Goal: Feedback & Contribution: Contribute content

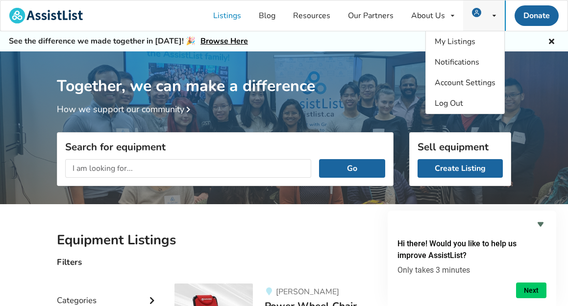
click at [482, 14] on span at bounding box center [479, 16] width 15 height 8
click at [478, 11] on img at bounding box center [476, 12] width 9 height 9
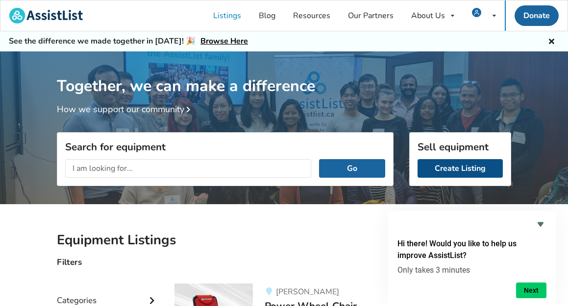
click at [480, 169] on link "Create Listing" at bounding box center [460, 168] width 85 height 19
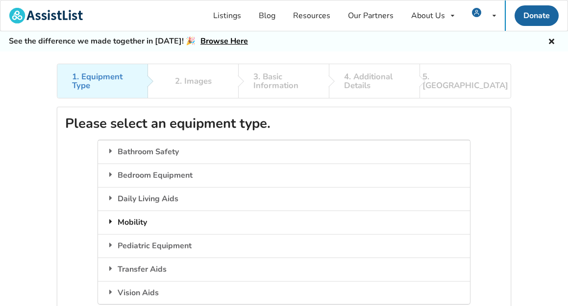
click at [157, 224] on div "Mobility" at bounding box center [284, 223] width 372 height 24
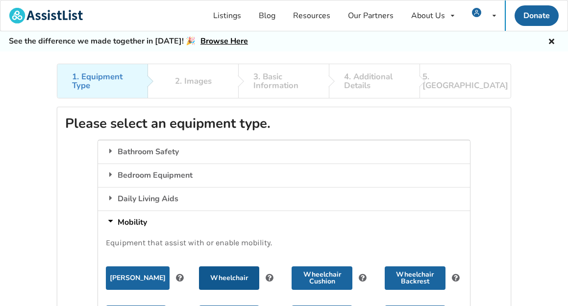
click at [234, 278] on button "Wheelchair" at bounding box center [229, 279] width 60 height 24
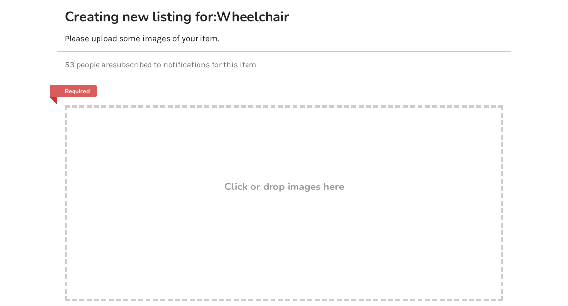
scroll to position [107, 0]
click at [317, 186] on h3 "Click or drop images here" at bounding box center [284, 186] width 120 height 13
type input "C:\fakepath\IMG_5845.jpeg"
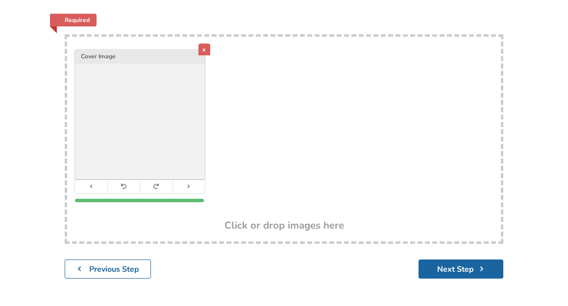
scroll to position [215, 0]
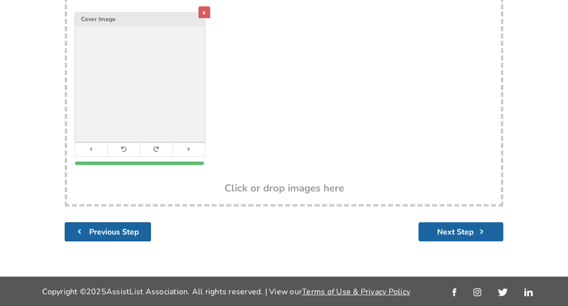
click at [123, 242] on button "Previous Step" at bounding box center [108, 231] width 86 height 19
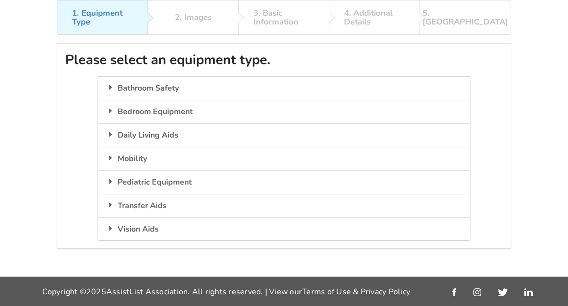
scroll to position [64, 0]
click at [144, 167] on div "Mobility" at bounding box center [284, 159] width 372 height 24
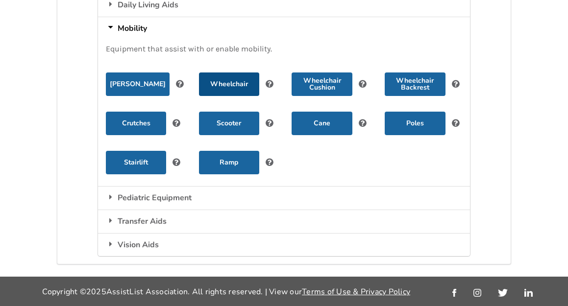
click at [246, 89] on button "Wheelchair" at bounding box center [229, 85] width 60 height 24
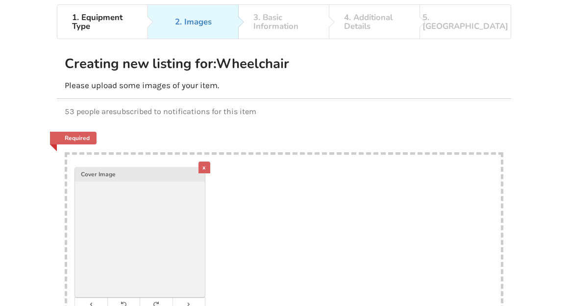
scroll to position [58, 0]
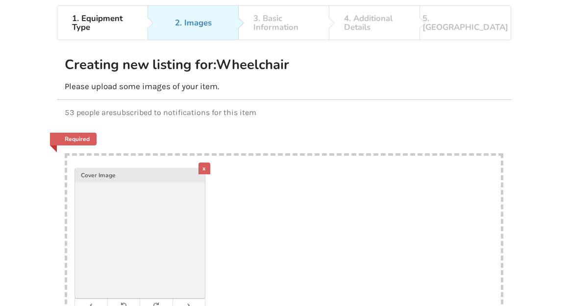
click at [204, 169] on div "x" at bounding box center [204, 169] width 12 height 12
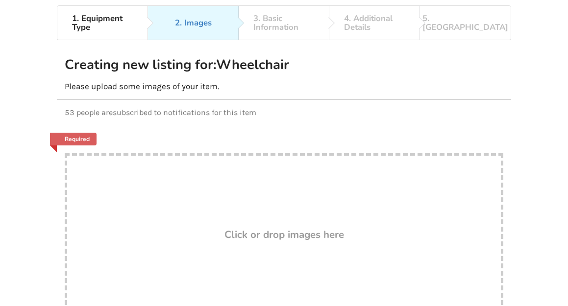
click at [329, 238] on h3 "Click or drop images here" at bounding box center [284, 234] width 120 height 13
type input "C:\fakepath\IMG_5835 (1).jpeg"
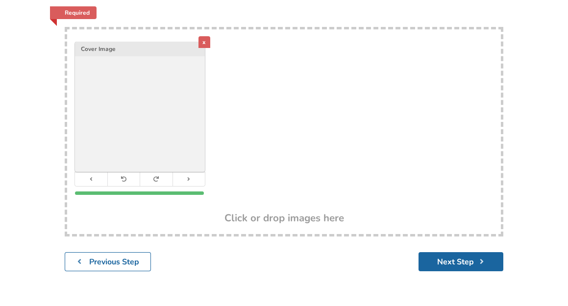
scroll to position [188, 0]
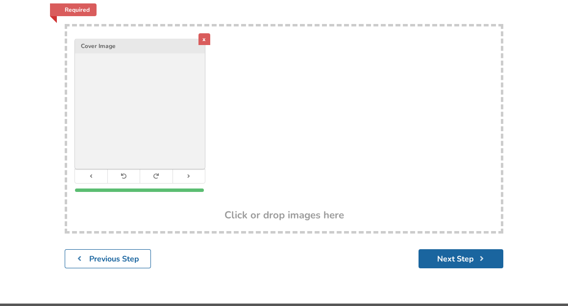
click at [357, 151] on div "x Cover Image" at bounding box center [284, 117] width 434 height 183
type input "C:\fakepath\IMG_5834.jpeg"
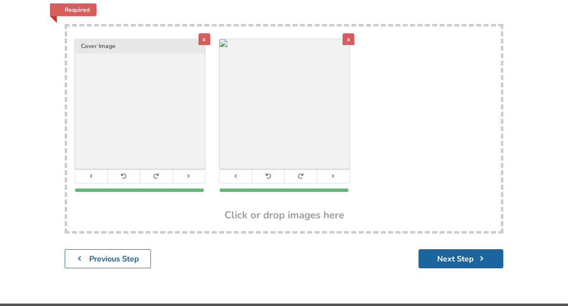
click at [348, 214] on div "Click or drop images here" at bounding box center [284, 216] width 434 height 12
type input "C:\fakepath\IMG_5835.jpeg"
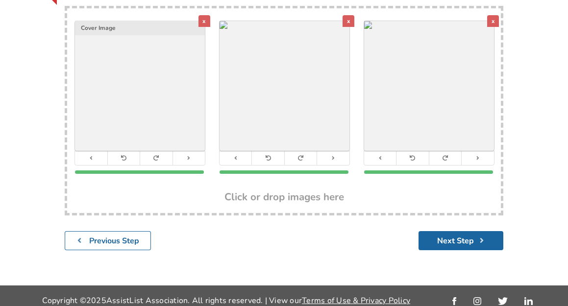
scroll to position [206, 0]
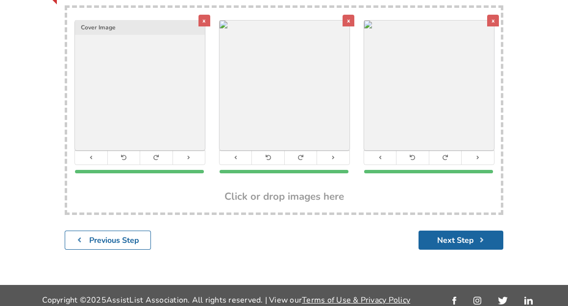
click at [423, 197] on div "Click or drop images here" at bounding box center [284, 198] width 434 height 12
type input "C:\fakepath\IMG_5837 (1).jpeg"
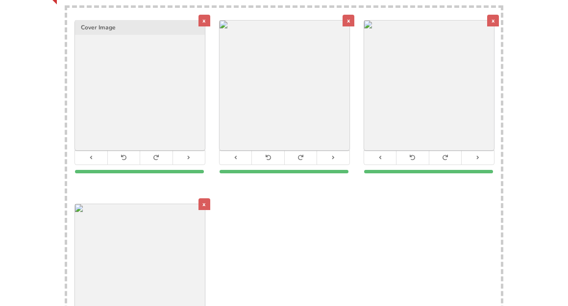
click at [400, 231] on div "x Cover Image x x x" at bounding box center [284, 191] width 434 height 367
type input "C:\fakepath\IMG_5837.jpeg"
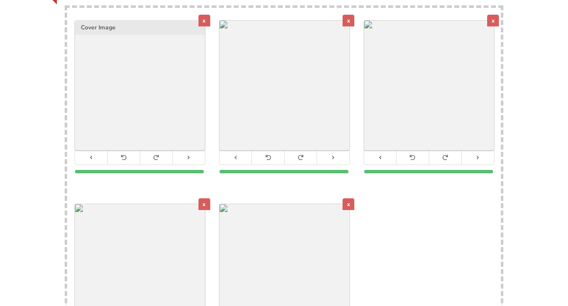
click at [426, 235] on div "x Cover Image x x x x" at bounding box center [284, 191] width 434 height 367
type input "C:\fakepath\IMG_5845.jpeg"
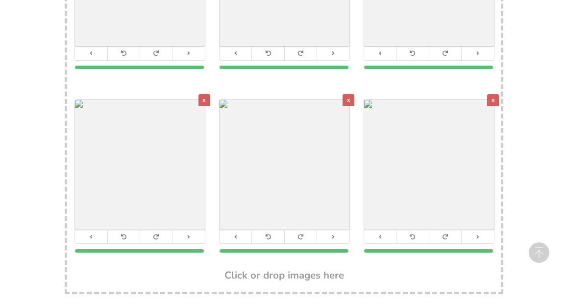
scroll to position [311, 0]
click at [347, 96] on div "x" at bounding box center [349, 100] width 12 height 12
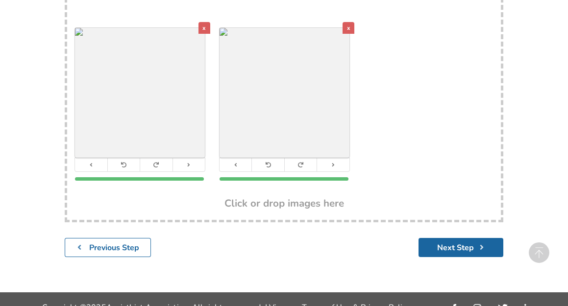
scroll to position [398, 0]
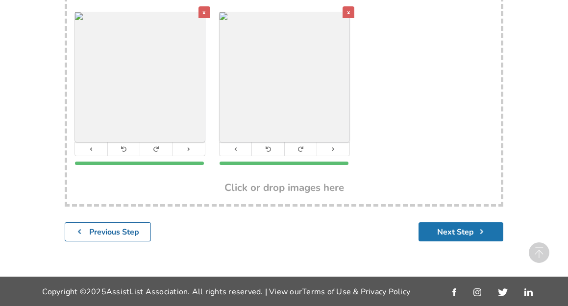
click at [468, 236] on button "Next Step" at bounding box center [461, 231] width 85 height 19
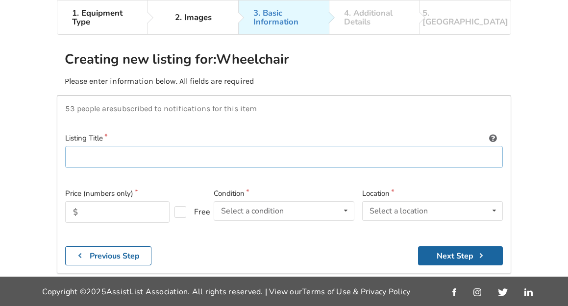
click at [183, 157] on input at bounding box center [284, 157] width 438 height 22
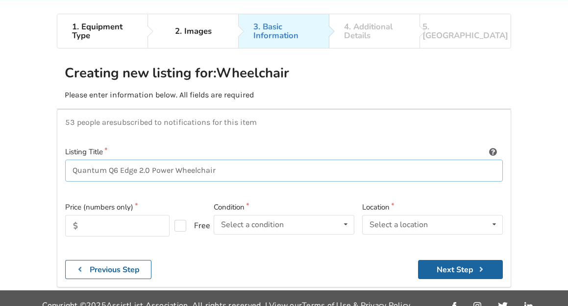
scroll to position [51, 0]
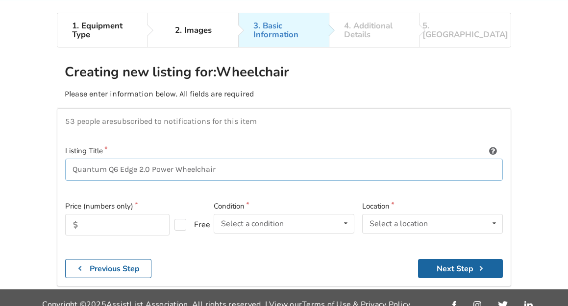
type input "Quantum Q6 Edge 2.0 Power Wheelchair"
click at [125, 225] on input "text" at bounding box center [117, 225] width 104 height 22
type input "4"
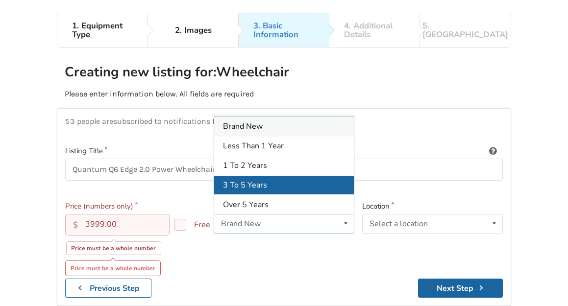
click at [244, 188] on span "3 To 5 Years" at bounding box center [245, 185] width 44 height 11
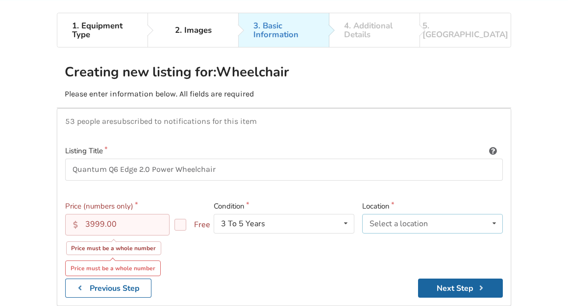
click at [501, 227] on icon at bounding box center [494, 224] width 14 height 18
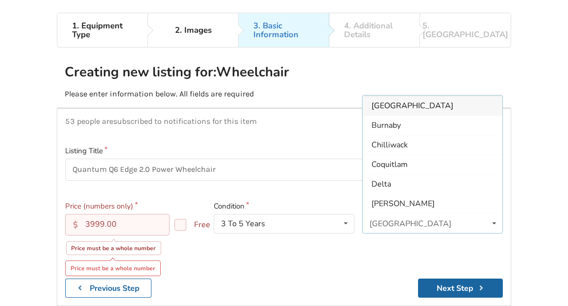
click at [400, 224] on div "[GEOGRAPHIC_DATA]" at bounding box center [411, 224] width 82 height 8
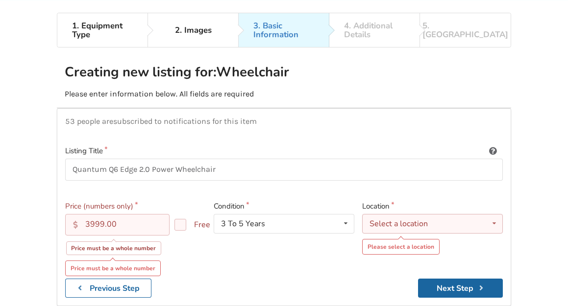
click at [494, 226] on icon at bounding box center [494, 224] width 14 height 18
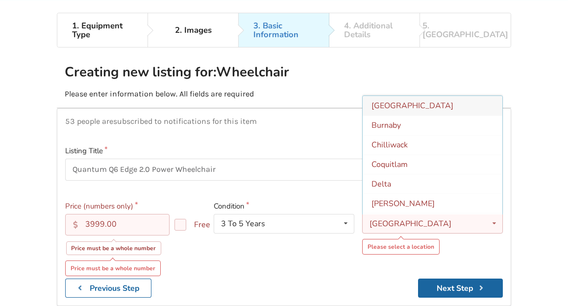
click at [395, 220] on div "[GEOGRAPHIC_DATA]" at bounding box center [411, 224] width 82 height 8
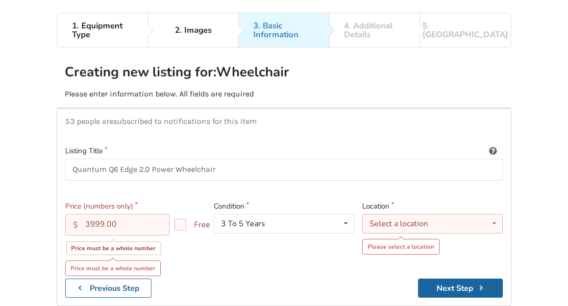
click at [492, 225] on icon at bounding box center [494, 224] width 14 height 18
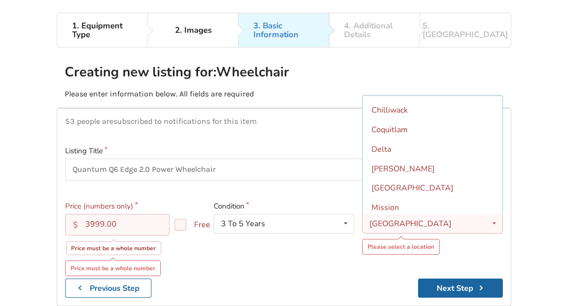
scroll to position [0, 0]
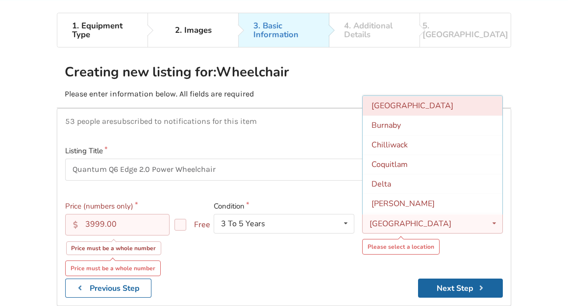
click at [414, 109] on div "[GEOGRAPHIC_DATA]" at bounding box center [433, 106] width 140 height 20
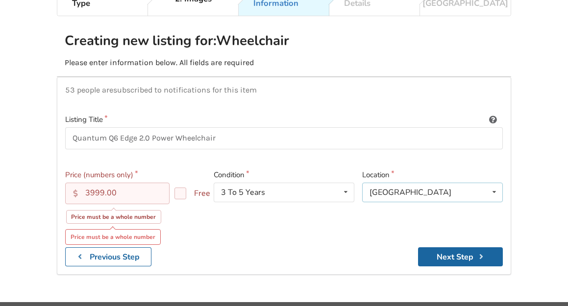
scroll to position [108, 0]
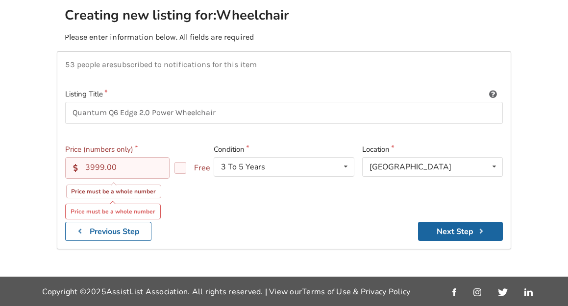
click at [127, 167] on input "3999.00" at bounding box center [117, 168] width 104 height 22
type input "3999"
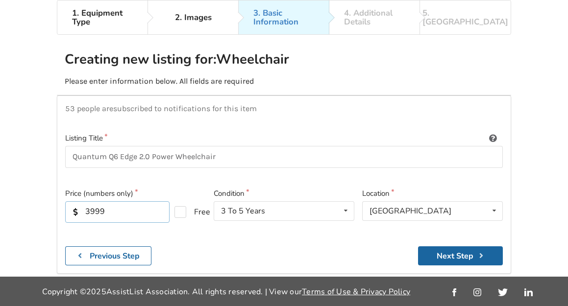
scroll to position [64, 0]
click at [482, 258] on icon "submit" at bounding box center [480, 256] width 9 height 8
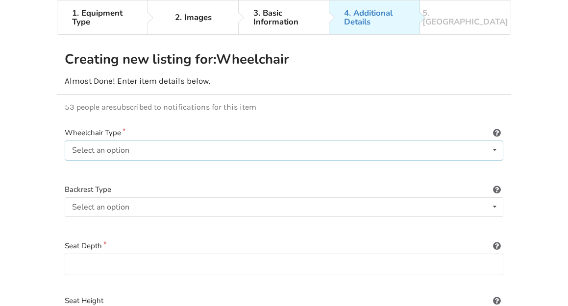
click at [494, 150] on icon at bounding box center [495, 150] width 14 height 18
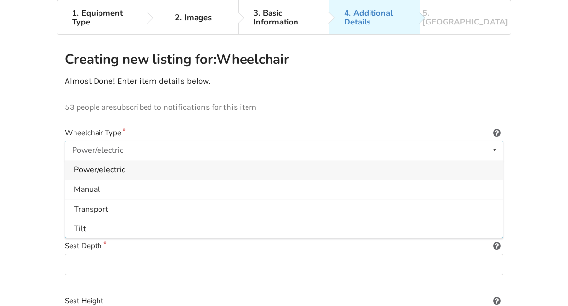
click at [117, 172] on span "Power/electric" at bounding box center [99, 170] width 51 height 11
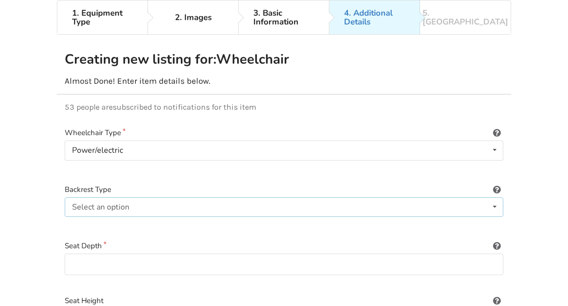
click at [499, 209] on icon at bounding box center [495, 207] width 14 height 18
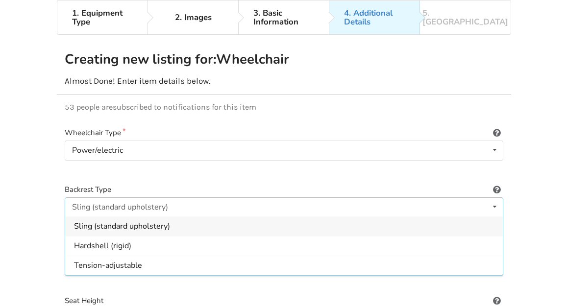
click at [165, 229] on span "Sling (standard upholstery)" at bounding box center [122, 226] width 96 height 11
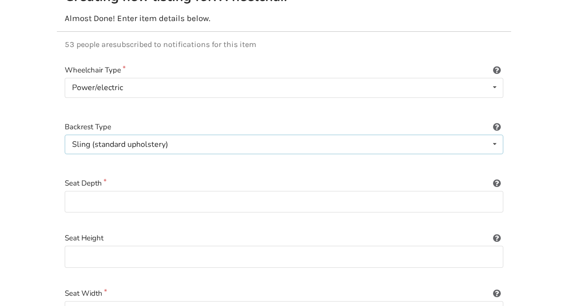
scroll to position [128, 0]
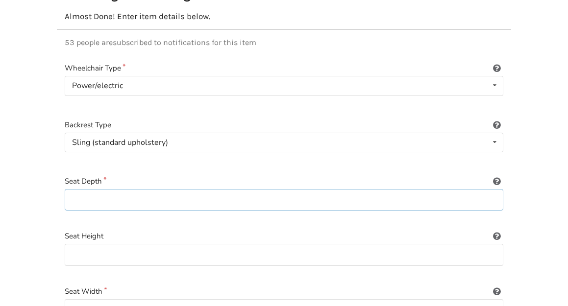
click at [494, 203] on input at bounding box center [284, 200] width 439 height 22
type input "[DOMAIN_NAME] for specs"
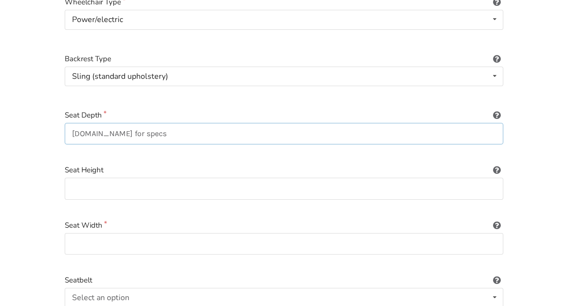
scroll to position [205, 0]
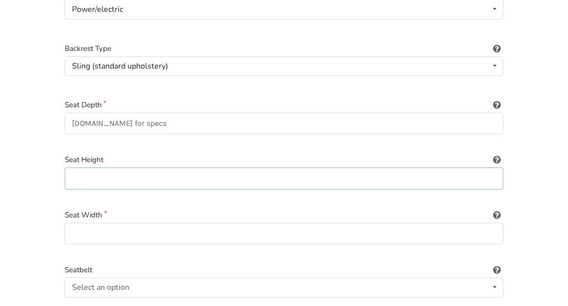
click at [491, 181] on input at bounding box center [284, 179] width 439 height 22
type input "[DOMAIN_NAME]"
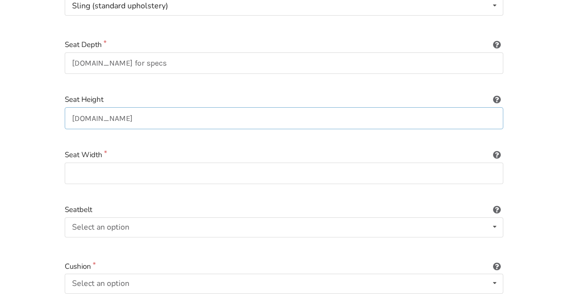
scroll to position [266, 0]
click at [470, 174] on input at bounding box center [284, 173] width 439 height 22
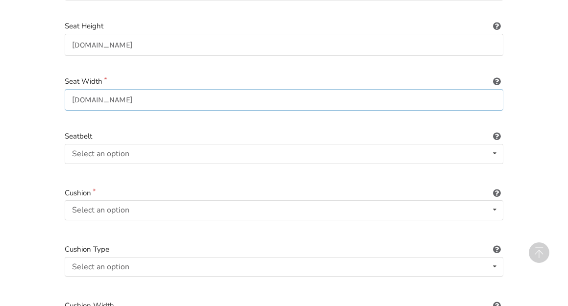
scroll to position [334, 0]
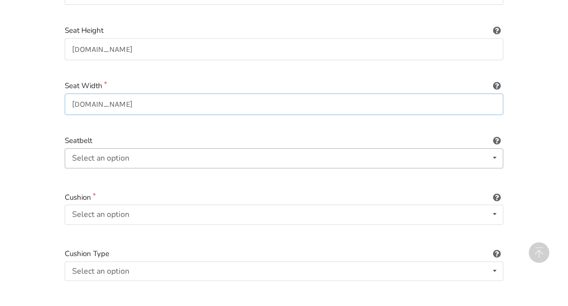
type input "[DOMAIN_NAME]"
click at [493, 160] on icon at bounding box center [495, 158] width 14 height 18
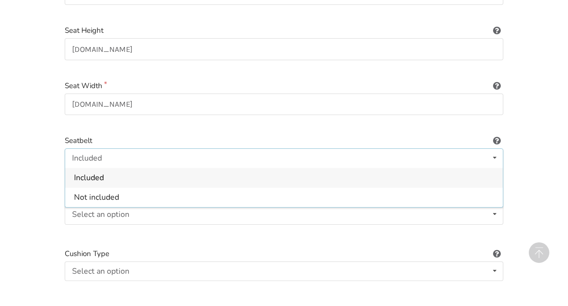
click at [103, 179] on span "Included" at bounding box center [89, 178] width 30 height 11
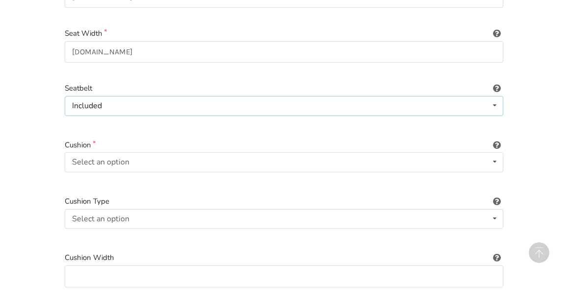
scroll to position [387, 0]
click at [501, 165] on icon at bounding box center [495, 161] width 14 height 18
click at [99, 183] on span "Included" at bounding box center [89, 181] width 30 height 11
click at [499, 221] on icon at bounding box center [495, 218] width 14 height 18
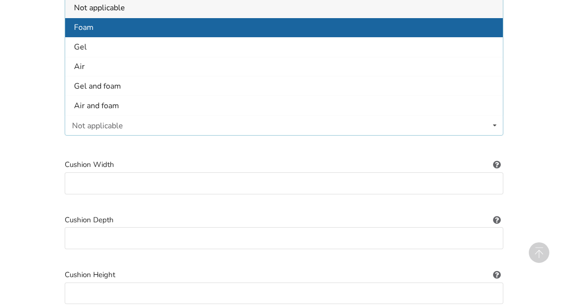
scroll to position [482, 0]
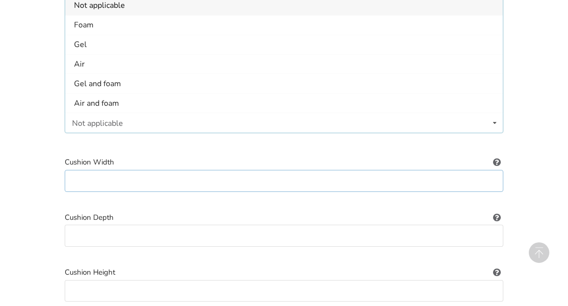
click at [488, 185] on input at bounding box center [284, 181] width 439 height 22
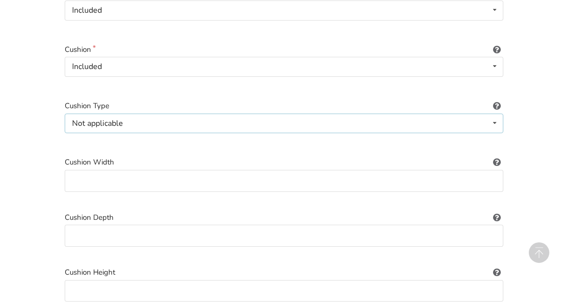
click at [494, 123] on icon at bounding box center [495, 123] width 14 height 18
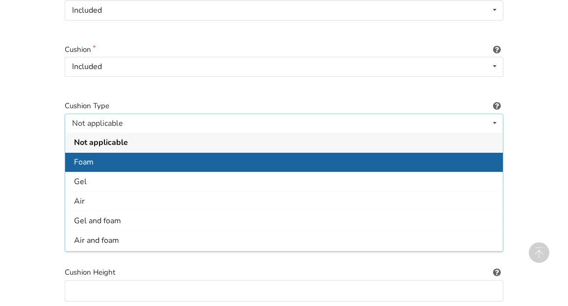
click at [87, 161] on span "Foam" at bounding box center [84, 162] width 20 height 11
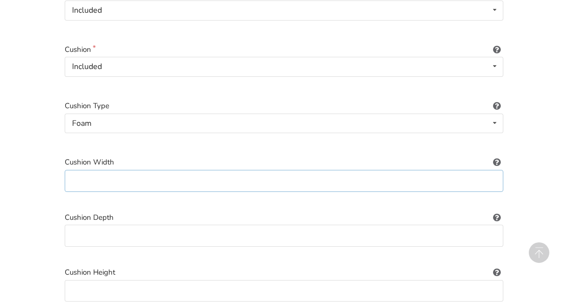
click at [484, 184] on input at bounding box center [284, 181] width 439 height 22
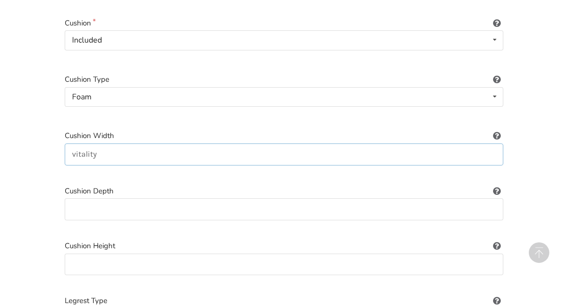
scroll to position [513, 0]
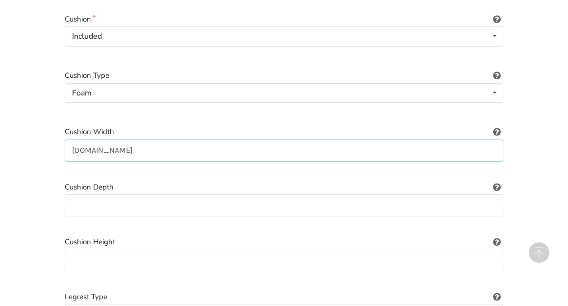
type input "[DOMAIN_NAME]"
click at [488, 204] on input at bounding box center [284, 206] width 439 height 22
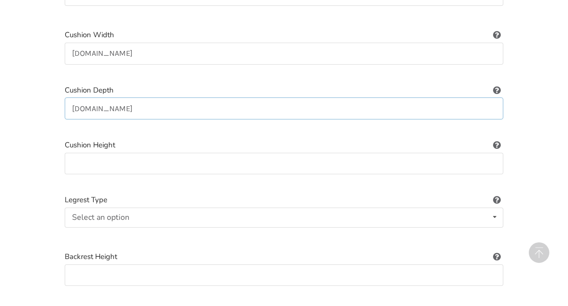
scroll to position [609, 0]
type input "[DOMAIN_NAME]"
click at [494, 162] on input at bounding box center [284, 164] width 439 height 22
click at [173, 174] on input "Vita" at bounding box center [284, 164] width 439 height 22
click at [148, 144] on label "Cushion Height" at bounding box center [284, 145] width 439 height 11
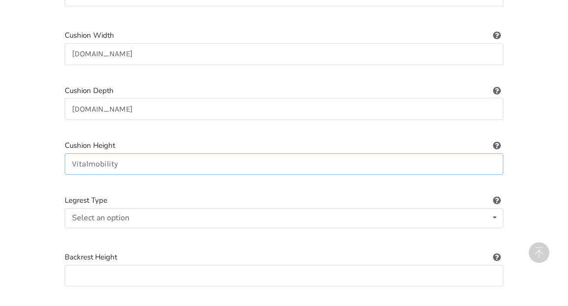
click at [130, 161] on input "Vitalmobility" at bounding box center [284, 164] width 439 height 22
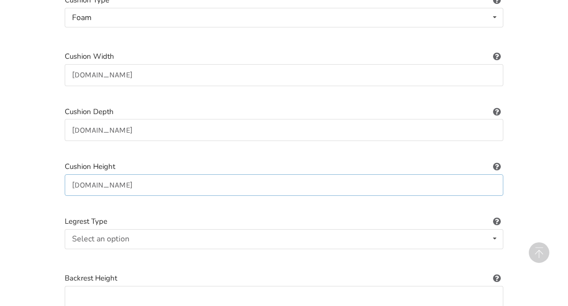
scroll to position [589, 0]
type input "[DOMAIN_NAME]"
click at [358, 239] on div "Select an option Standard Height-adjustable Elevating" at bounding box center [284, 238] width 439 height 20
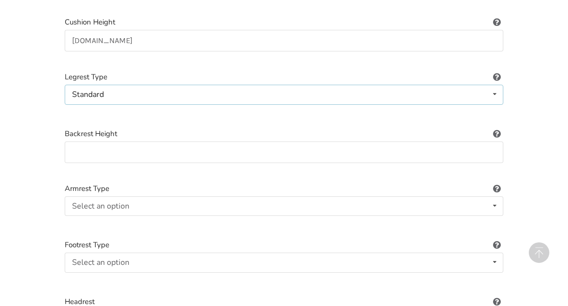
scroll to position [733, 0]
click at [488, 153] on input at bounding box center [284, 152] width 439 height 22
click at [479, 152] on input at bounding box center [284, 152] width 439 height 22
type input "Standard"
click at [489, 201] on icon at bounding box center [495, 206] width 14 height 18
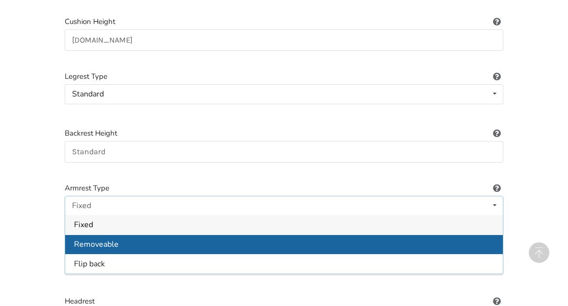
click at [109, 248] on span "Removeable" at bounding box center [96, 245] width 45 height 11
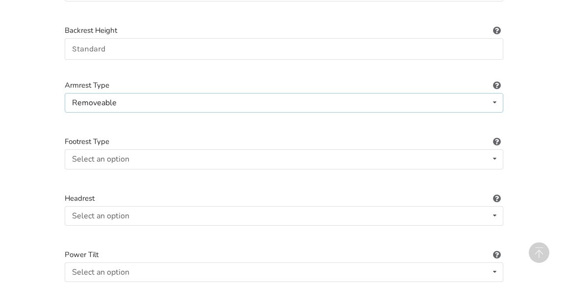
scroll to position [837, 0]
click at [499, 164] on icon at bounding box center [495, 158] width 14 height 18
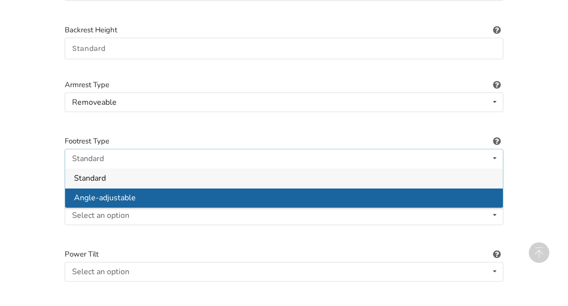
click at [121, 199] on span "Angle-adjustable" at bounding box center [105, 198] width 62 height 11
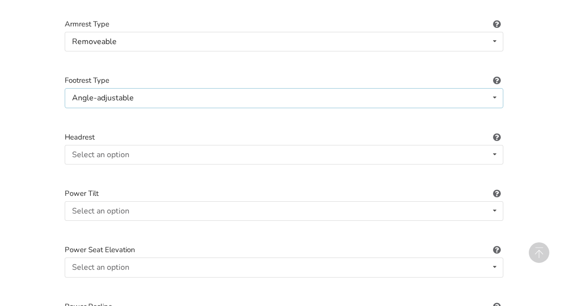
scroll to position [898, 0]
click at [497, 157] on icon at bounding box center [495, 154] width 14 height 18
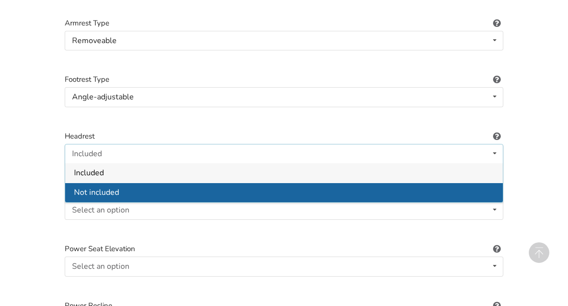
click at [112, 192] on span "Not included" at bounding box center [96, 192] width 45 height 11
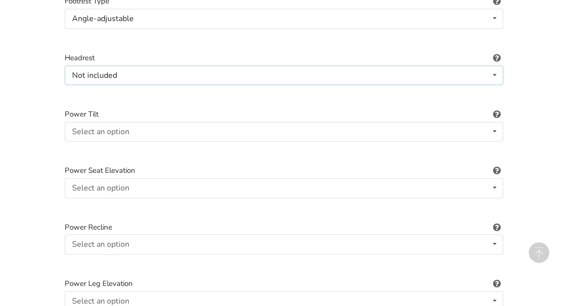
scroll to position [979, 0]
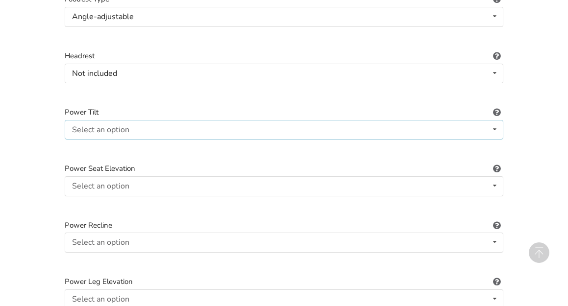
click at [495, 131] on icon at bounding box center [495, 130] width 14 height 18
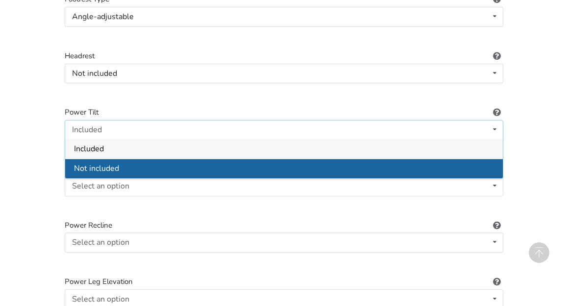
click at [109, 170] on span "Not included" at bounding box center [96, 169] width 45 height 11
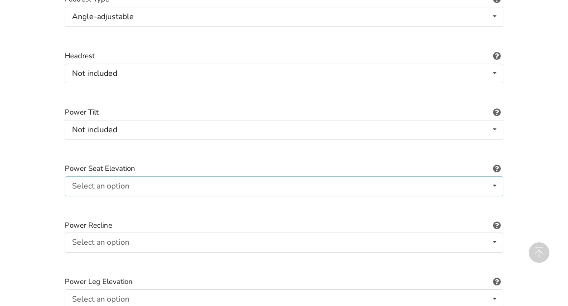
click at [500, 190] on icon at bounding box center [495, 186] width 14 height 18
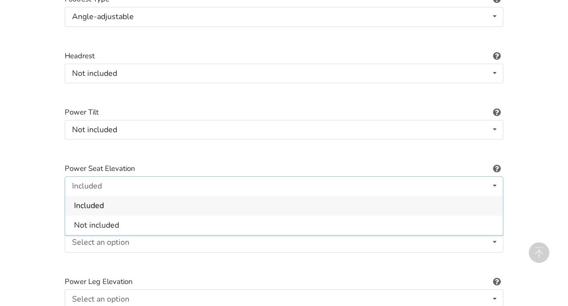
click at [95, 202] on span "Included" at bounding box center [89, 205] width 30 height 11
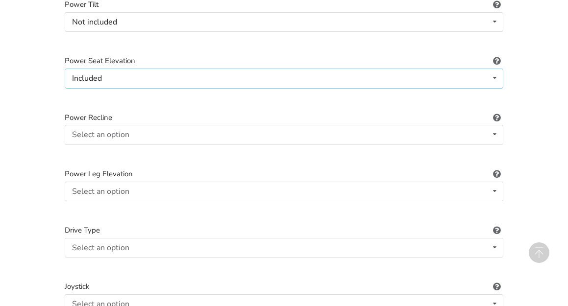
scroll to position [1087, 0]
click at [495, 138] on icon at bounding box center [495, 134] width 14 height 18
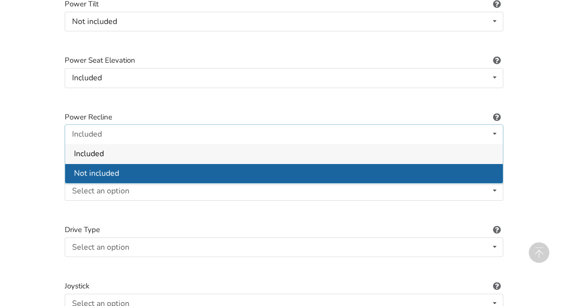
click at [108, 173] on span "Not included" at bounding box center [96, 173] width 45 height 11
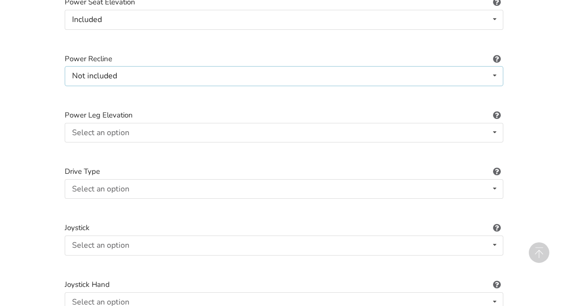
scroll to position [1147, 0]
click at [495, 137] on icon at bounding box center [495, 131] width 14 height 18
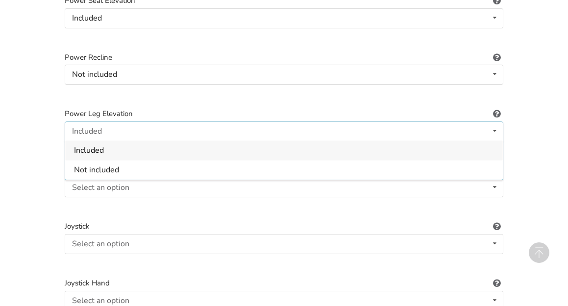
click at [98, 150] on span "Included" at bounding box center [89, 151] width 30 height 11
click at [498, 191] on icon at bounding box center [495, 187] width 14 height 18
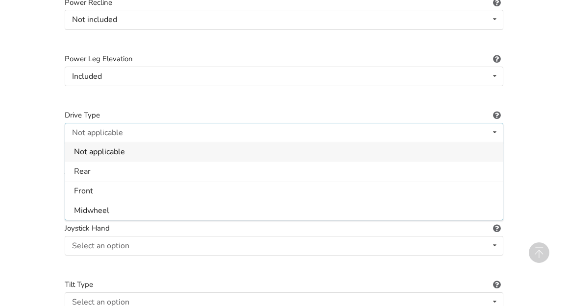
scroll to position [1202, 0]
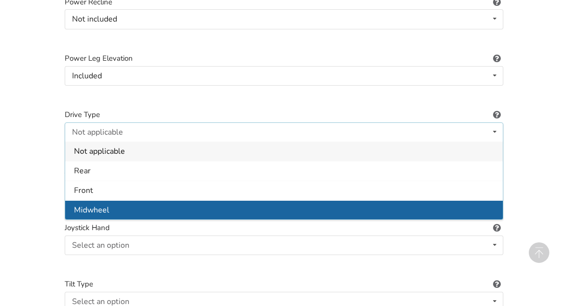
click at [111, 213] on div "Midwheel" at bounding box center [284, 210] width 438 height 20
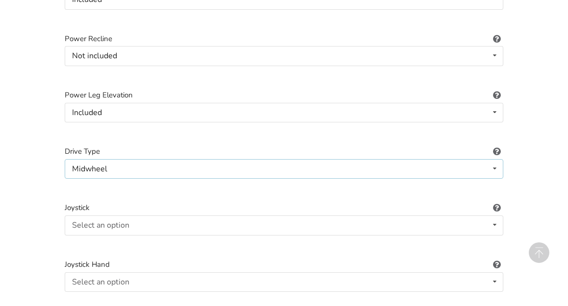
scroll to position [1166, 0]
click at [501, 113] on icon at bounding box center [495, 112] width 14 height 18
click at [498, 226] on icon at bounding box center [495, 225] width 14 height 18
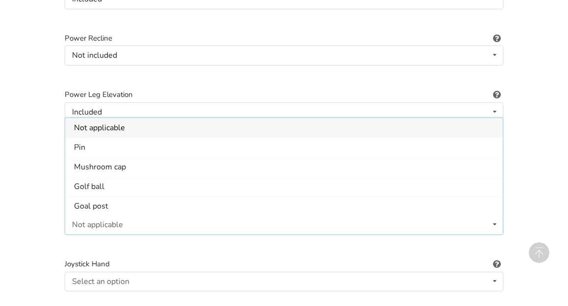
click at [469, 129] on div "Not applicable" at bounding box center [284, 128] width 438 height 20
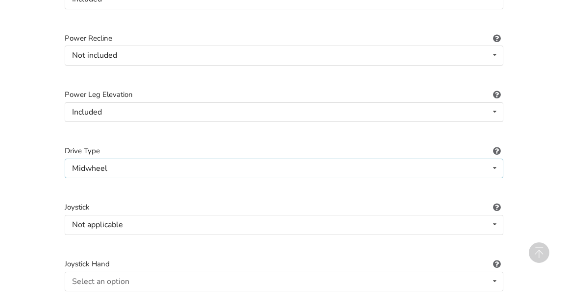
click at [495, 173] on icon at bounding box center [495, 168] width 14 height 18
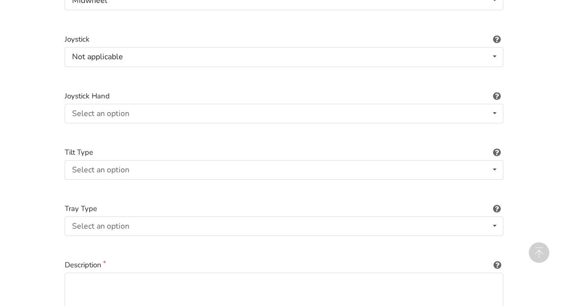
scroll to position [1338, 0]
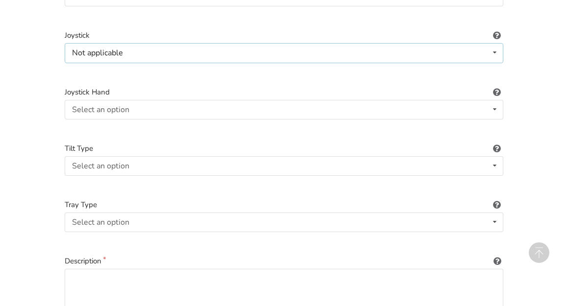
click at [495, 61] on icon at bounding box center [495, 53] width 14 height 18
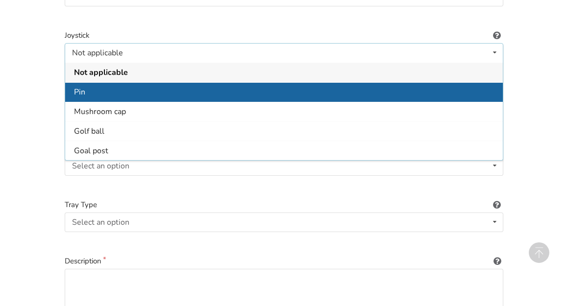
click at [84, 94] on span "Pin" at bounding box center [79, 92] width 11 height 11
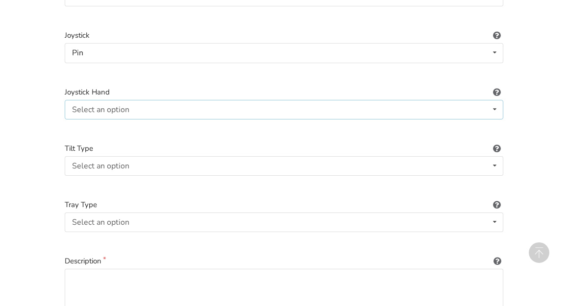
click at [499, 113] on icon at bounding box center [495, 109] width 14 height 18
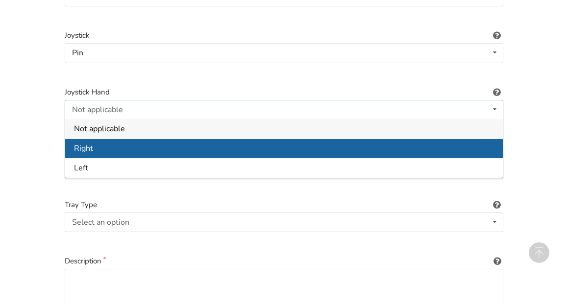
click at [84, 151] on span "Right" at bounding box center [83, 148] width 19 height 11
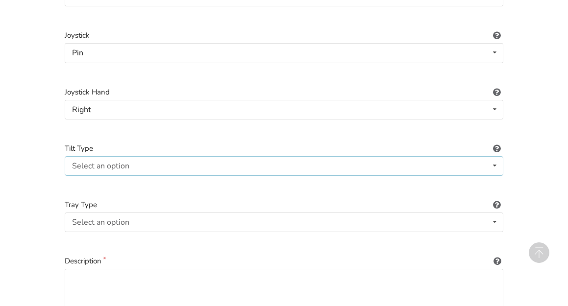
click at [499, 170] on icon at bounding box center [495, 166] width 14 height 18
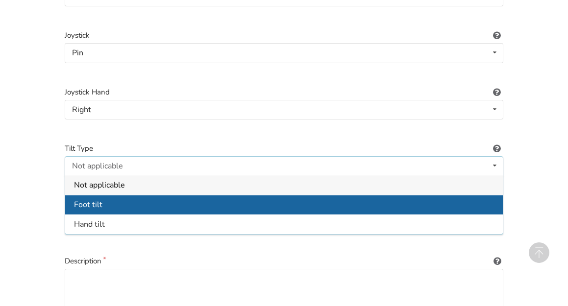
click at [96, 211] on div "Foot tilt" at bounding box center [284, 205] width 438 height 20
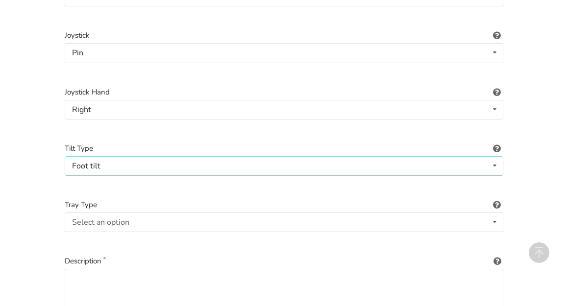
click at [498, 172] on icon at bounding box center [495, 166] width 14 height 18
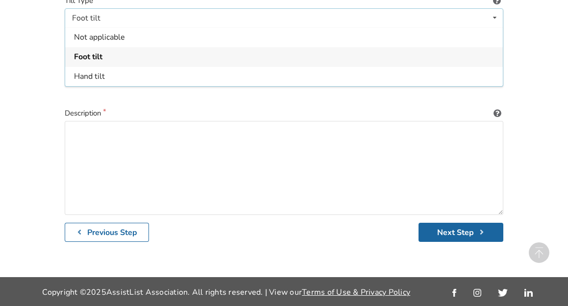
scroll to position [1486, 0]
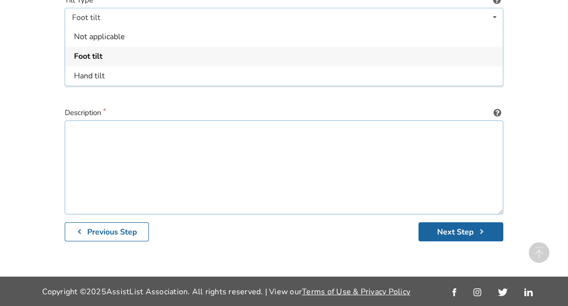
click at [102, 151] on textarea at bounding box center [284, 168] width 439 height 94
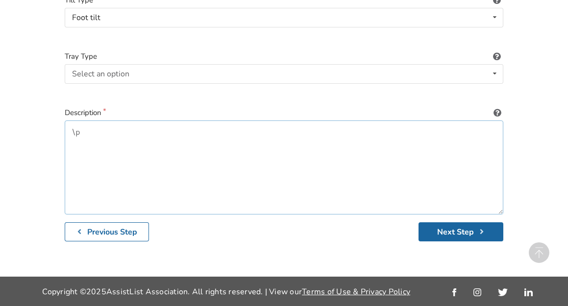
type textarea "\"
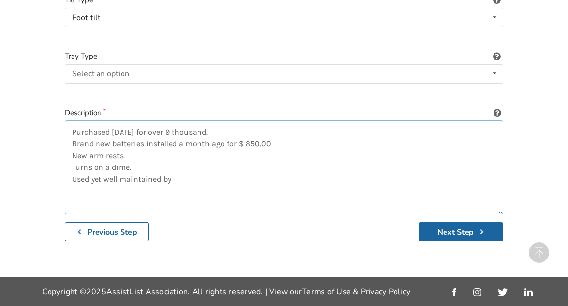
scroll to position [1450, 0]
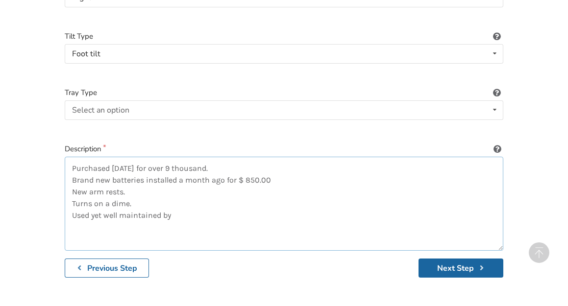
click at [189, 214] on textarea "Purchased 5 years ago for over 9 thousand. Brand new batteries installed a mont…" at bounding box center [284, 204] width 439 height 94
click at [107, 218] on textarea "Purchased 5 years ago for over 9 thousand. Brand new batteries installed a mont…" at bounding box center [284, 204] width 439 height 94
click at [190, 210] on textarea "Purchased 5 years ago for over 9 thousand. Brand new batteries installed a mont…" at bounding box center [284, 204] width 439 height 94
click at [184, 216] on textarea "Purchased 5 years ago for over 9 thousand. Brand new batteries installed a mont…" at bounding box center [284, 204] width 439 height 94
click at [273, 175] on textarea "Purchased 5 years ago for over 9 thousand. Brand new batteries installed a mont…" at bounding box center [284, 204] width 439 height 94
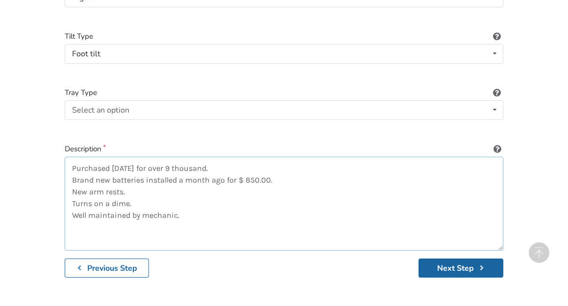
click at [129, 199] on textarea "Purchased 5 years ago for over 9 thousand. Brand new batteries installed a mont…" at bounding box center [284, 204] width 439 height 94
click at [274, 176] on textarea "Purchased 5 years ago for over 9 thousand. Brand new batteries installed a mont…" at bounding box center [284, 204] width 439 height 94
click at [75, 195] on textarea "Purchased 5 years ago for over 9 thousand. Brand new batteries installed a mont…" at bounding box center [284, 204] width 439 height 94
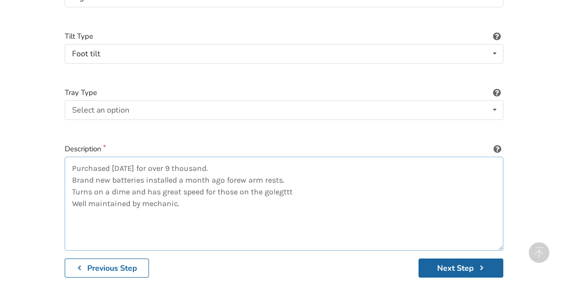
click at [143, 181] on textarea "Purchased 5 years ago for over 9 thousand. Brand new batteries installed a mont…" at bounding box center [284, 204] width 439 height 94
click at [339, 184] on textarea "Purchased 5 years ago for over 9 thousand. Brand new batteries and armrests ins…" at bounding box center [284, 204] width 439 height 94
type textarea "Purchased 5 years ago for over 9 thousand. Brand new batteries and armrests ins…"
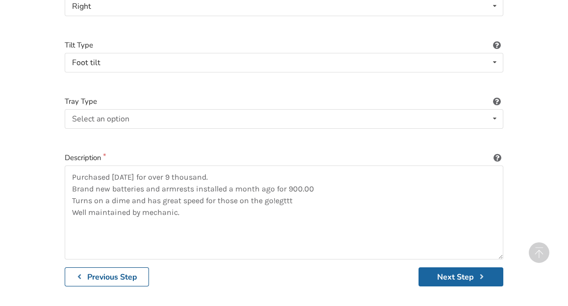
scroll to position [1439, 0]
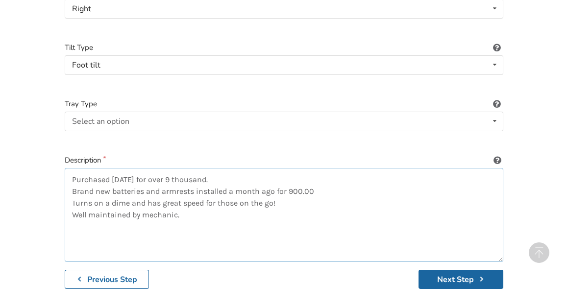
click at [187, 217] on textarea "Purchased 5 years ago for over 9 thousand. Brand new batteries and armrests ins…" at bounding box center [284, 215] width 439 height 94
click at [201, 215] on textarea "Purchased 5 years ago for over 9 thousand. Brand new batteries and armrests ins…" at bounding box center [284, 215] width 439 height 94
type textarea "Purchased 5 years ago for over 9 thousand. Brand new batteries and armrests ins…"
click at [468, 282] on button "Next Step" at bounding box center [461, 279] width 85 height 19
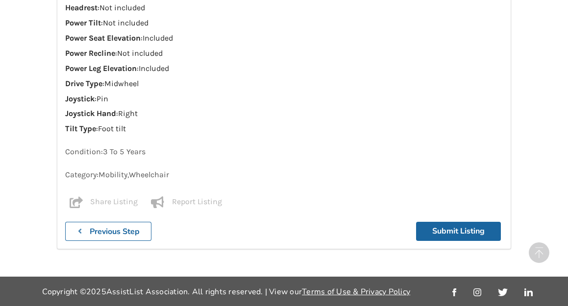
scroll to position [1288, 0]
click at [467, 238] on button "Submit Listing" at bounding box center [458, 231] width 85 height 19
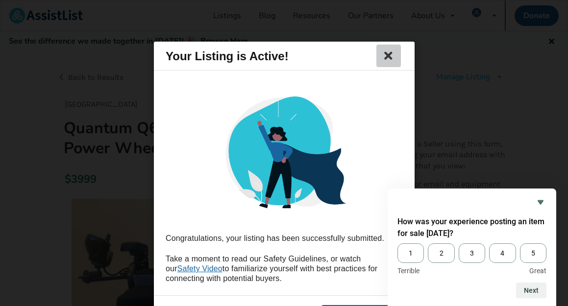
click at [395, 55] on icon at bounding box center [388, 56] width 14 height 12
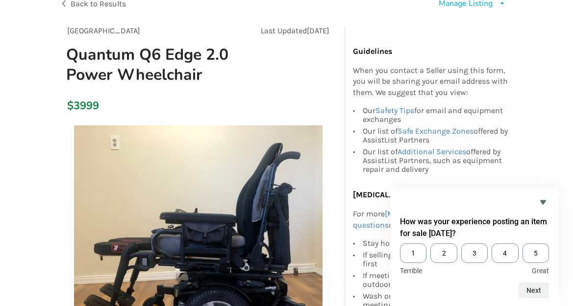
scroll to position [73, 0]
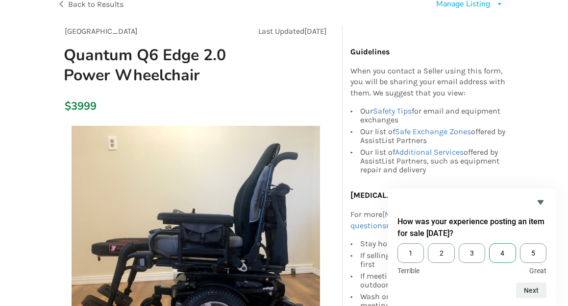
click at [507, 254] on span "4" at bounding box center [502, 254] width 26 height 20
click at [489, 244] on input "4" at bounding box center [489, 244] width 0 height 0
click at [531, 294] on button "Next" at bounding box center [531, 291] width 30 height 16
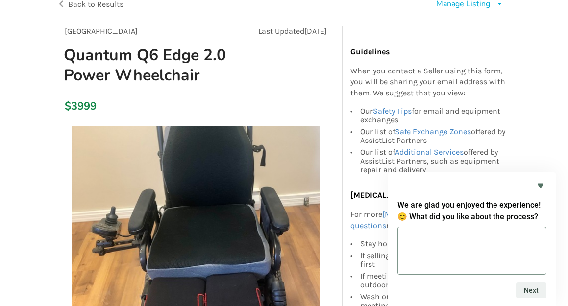
click at [420, 247] on textarea at bounding box center [471, 251] width 149 height 48
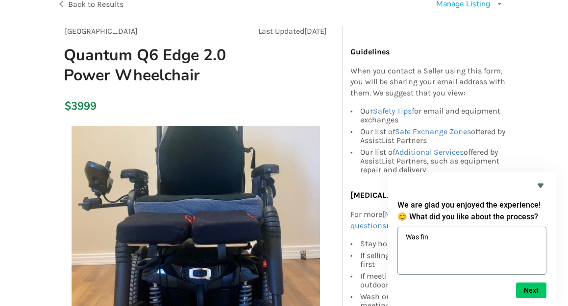
type textarea "Was fine"
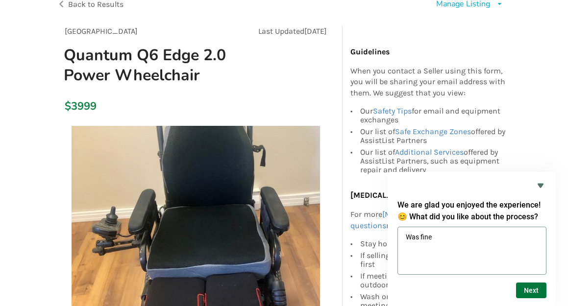
click at [537, 293] on button "Next" at bounding box center [531, 291] width 30 height 16
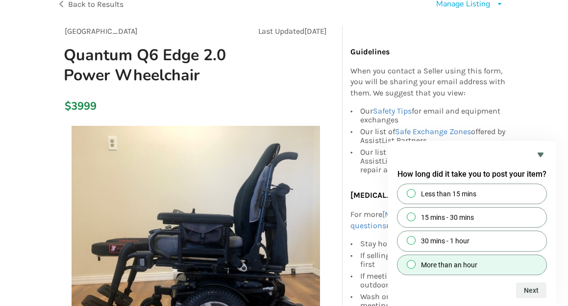
click at [481, 269] on label "More than an hour" at bounding box center [471, 265] width 149 height 20
click at [415, 268] on input "More than an hour" at bounding box center [411, 264] width 6 height 6
radio input "true"
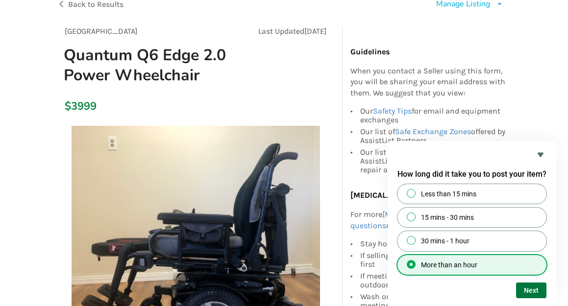
click at [537, 296] on button "Next" at bounding box center [531, 291] width 30 height 16
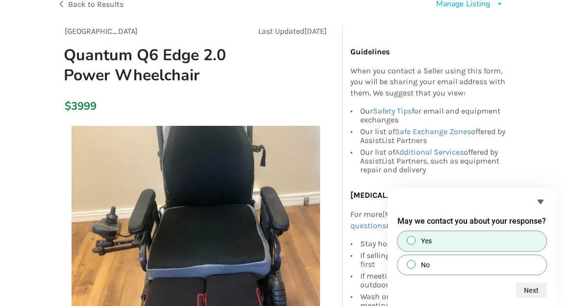
click at [409, 240] on input "Yes" at bounding box center [411, 241] width 6 height 6
radio input "true"
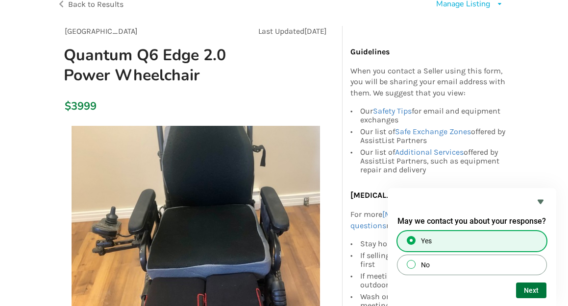
click at [537, 296] on button "Next" at bounding box center [531, 291] width 30 height 16
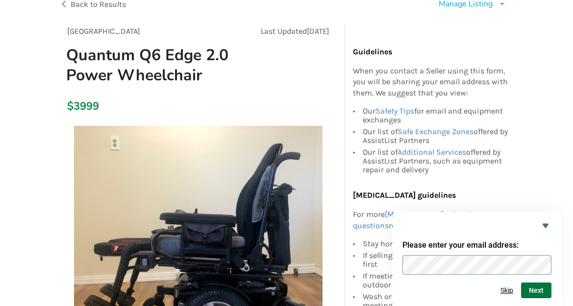
click at [538, 293] on button "Next" at bounding box center [536, 291] width 30 height 16
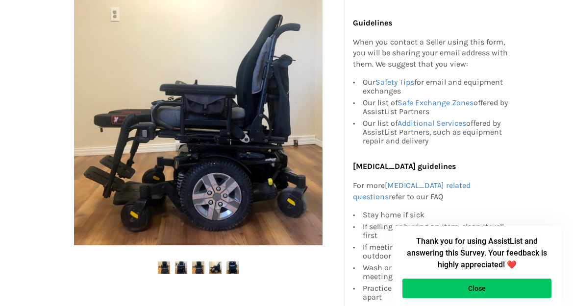
scroll to position [219, 0]
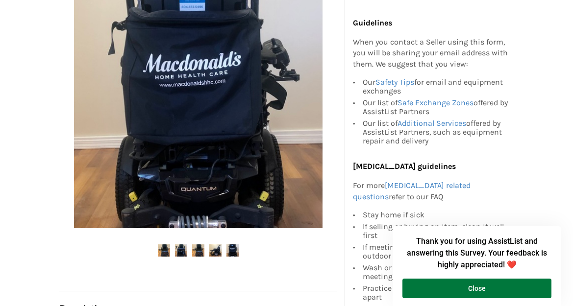
click at [487, 296] on button "Close" at bounding box center [476, 289] width 149 height 20
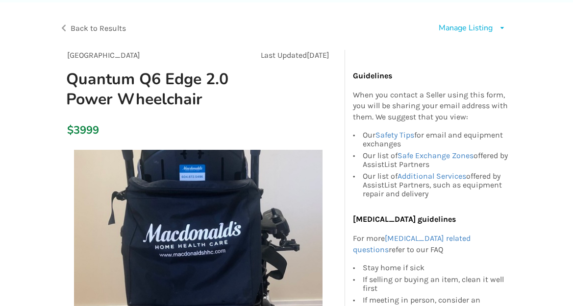
scroll to position [0, 0]
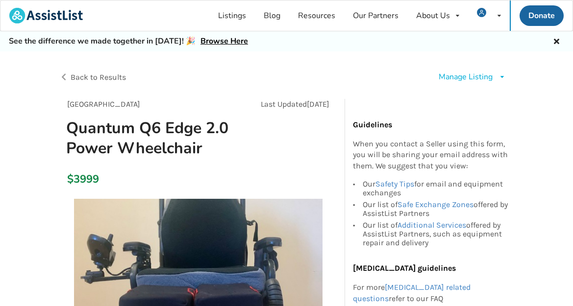
click at [486, 80] on div "Manage Listing" at bounding box center [466, 77] width 54 height 11
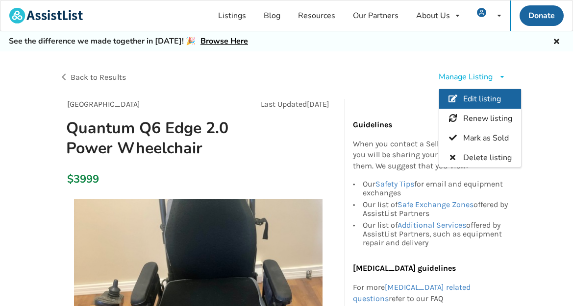
click at [488, 98] on span "Edit listing" at bounding box center [482, 99] width 38 height 11
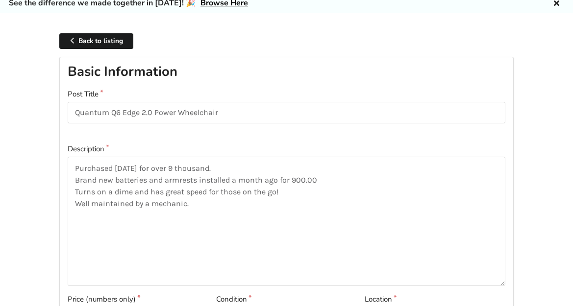
scroll to position [39, 0]
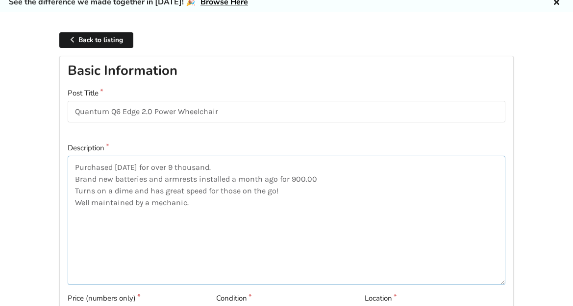
click at [203, 207] on textarea "Purchased 5 years ago for over 9 thousand. Brand new batteries and armrests ins…" at bounding box center [287, 220] width 438 height 129
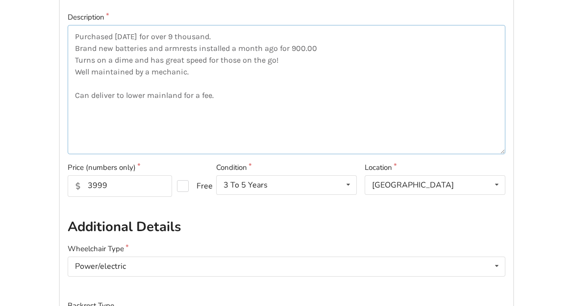
scroll to position [176, 0]
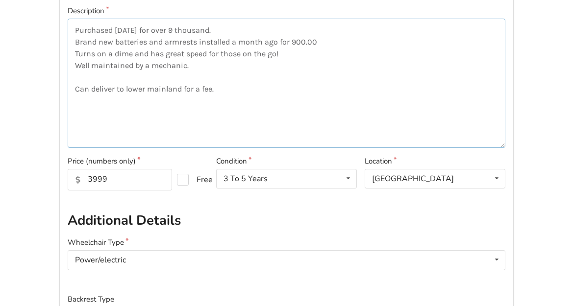
click at [133, 95] on textarea "Purchased 5 years ago for over 9 thousand. Brand new batteries and armrests ins…" at bounding box center [287, 83] width 438 height 129
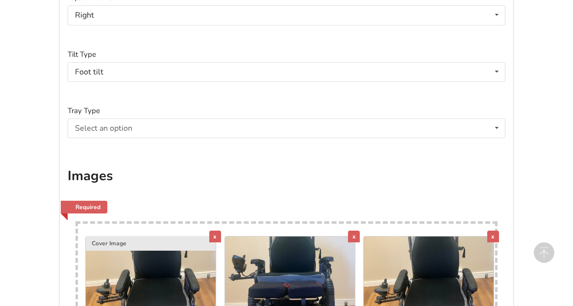
scroll to position [1655, 0]
type textarea "Purchased [DATE] for over 9 thousand. Brand new batteries and armrests installe…"
click at [497, 129] on icon at bounding box center [497, 128] width 14 height 18
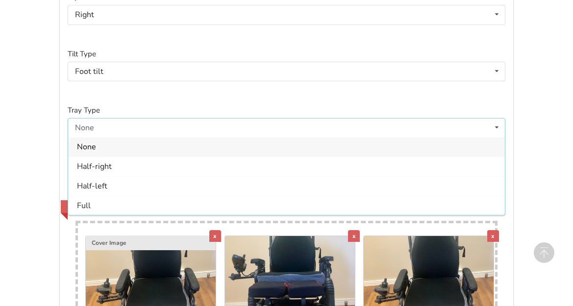
click at [85, 153] on div "None" at bounding box center [286, 147] width 437 height 20
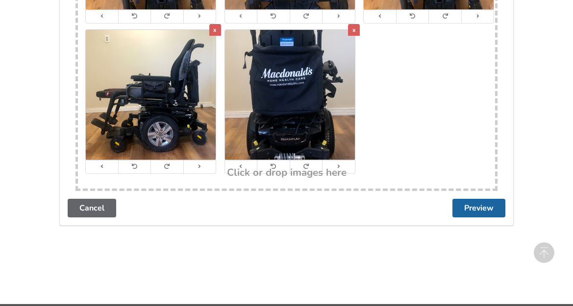
scroll to position [2039, 0]
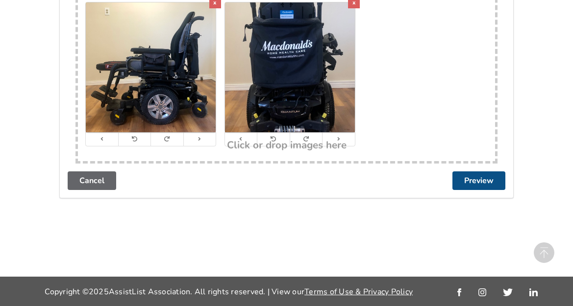
click at [484, 182] on button "Preview" at bounding box center [478, 181] width 53 height 19
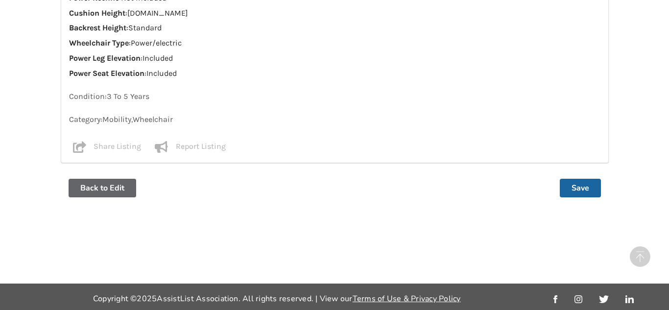
scroll to position [1164, 0]
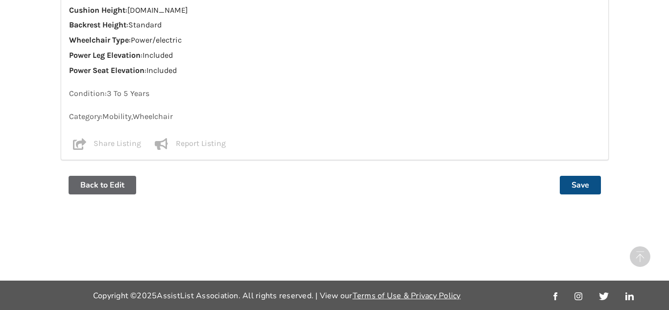
click at [567, 184] on button "Save" at bounding box center [580, 185] width 41 height 19
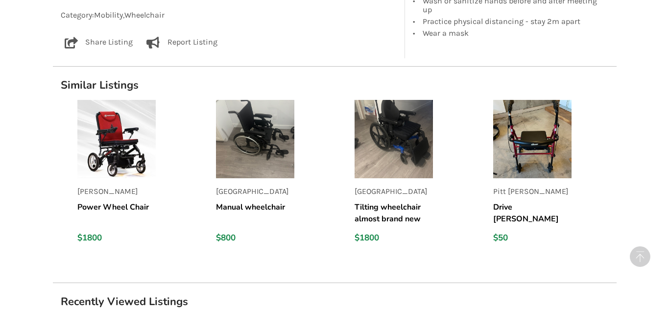
scroll to position [1099, 0]
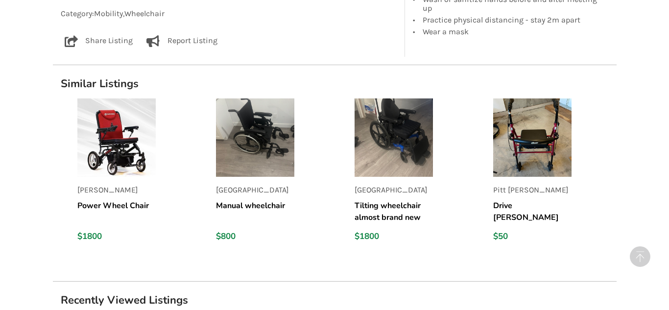
click at [407, 142] on img at bounding box center [394, 138] width 78 height 78
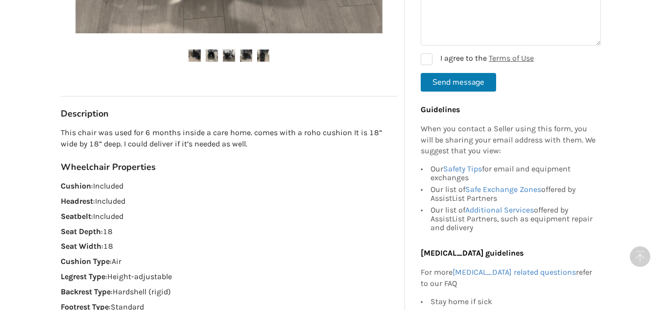
scroll to position [474, 0]
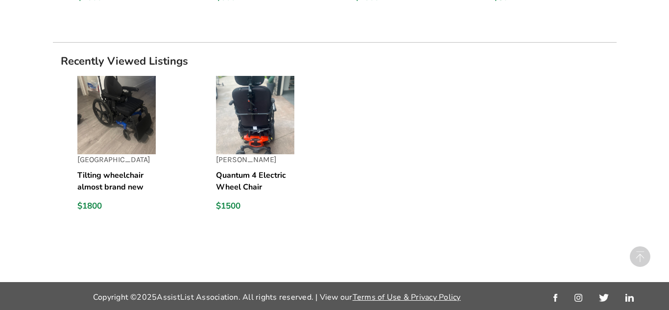
scroll to position [1339, 0]
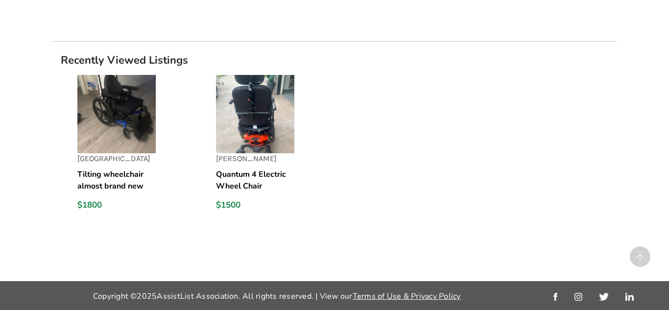
click at [266, 126] on img at bounding box center [255, 114] width 78 height 78
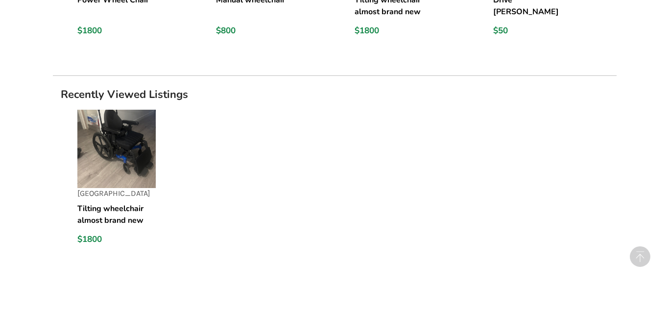
scroll to position [1174, 0]
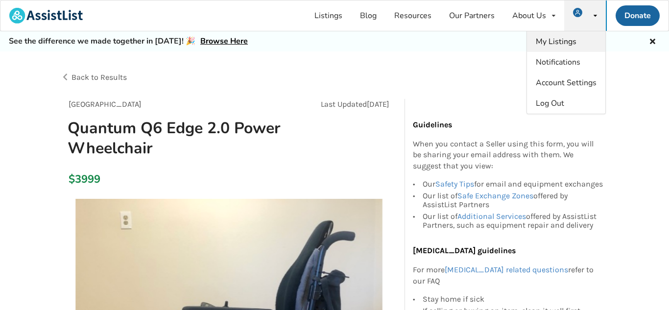
click at [569, 45] on span "My Listings" at bounding box center [556, 41] width 41 height 11
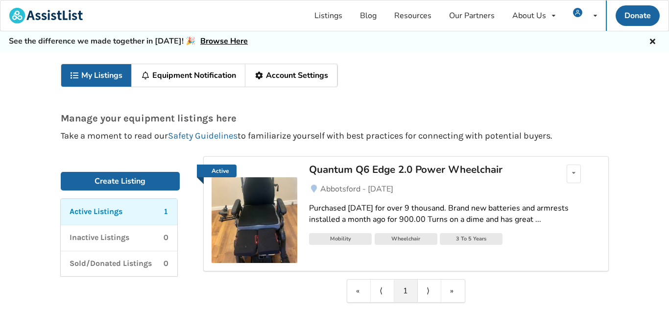
click at [483, 175] on div "Quantum Q6 Edge 2.0 Power Wheelchair" at bounding box center [423, 169] width 229 height 13
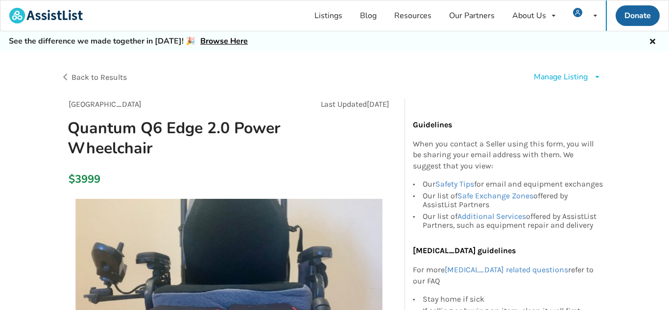
click at [185, 2] on div "Listings Blog Resources Our Partners About Us About AssistList Our Story Our Te…" at bounding box center [334, 15] width 669 height 31
